Goal: Information Seeking & Learning: Stay updated

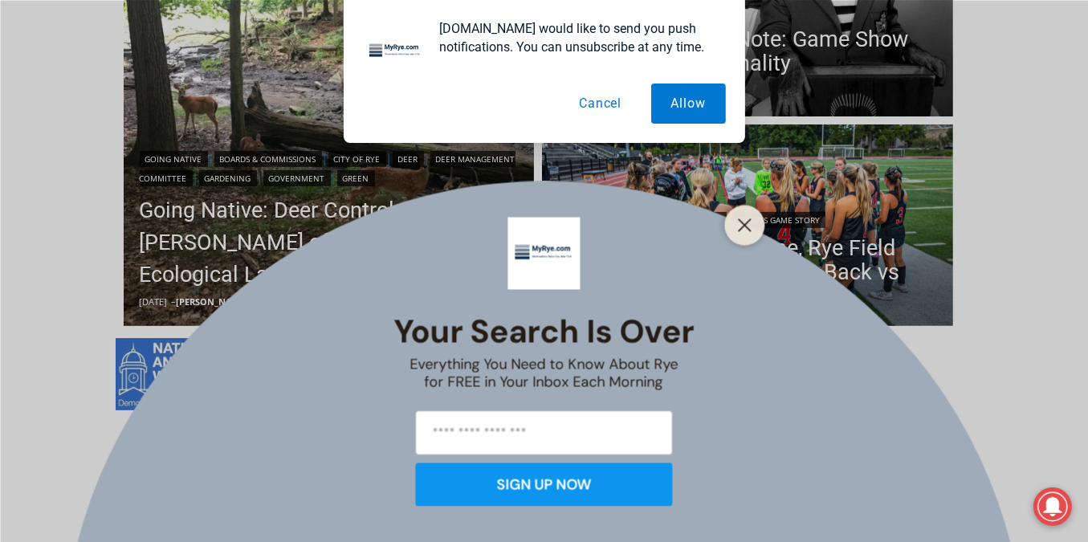
click at [368, 446] on div "Your Search is Over Everything You Need to Know About Rye for FREE in Your Inbo…" at bounding box center [544, 271] width 1088 height 542
click at [745, 218] on icon "Close" at bounding box center [745, 225] width 14 height 14
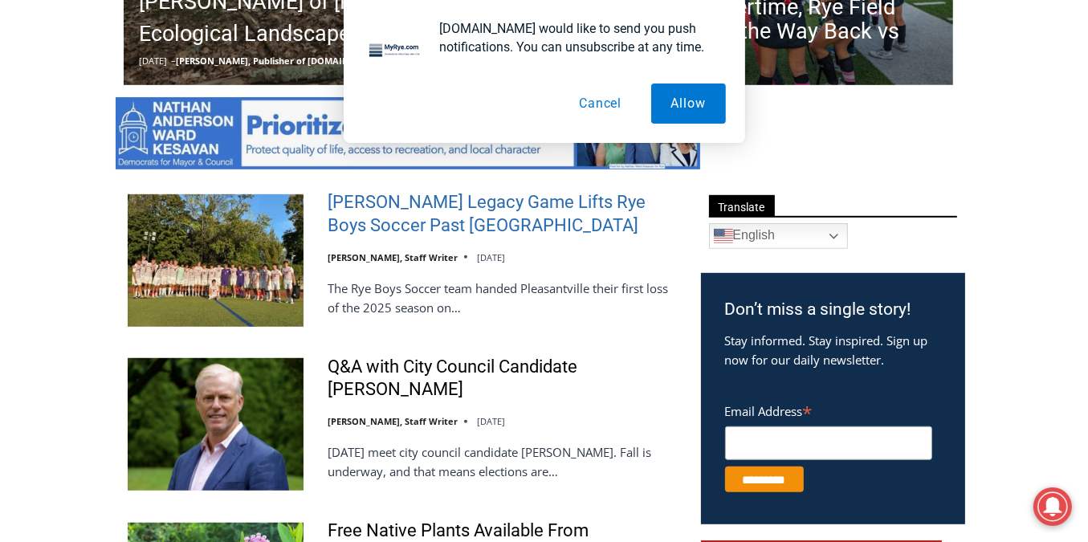
click at [444, 219] on link "[PERSON_NAME] Legacy Game Lifts Rye Boys Soccer Past [GEOGRAPHIC_DATA]" at bounding box center [504, 214] width 352 height 46
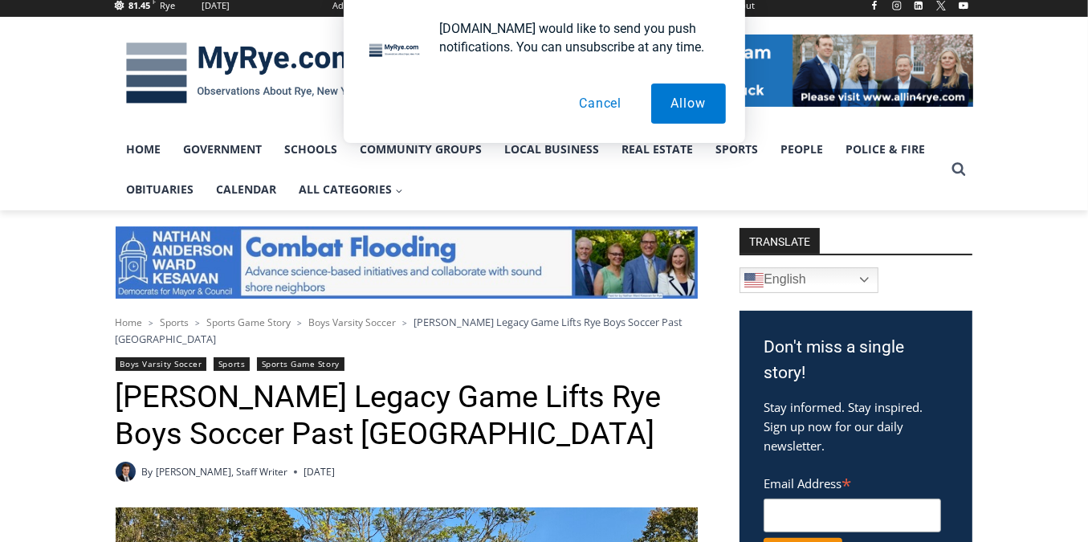
scroll to position [209, 0]
